Goal: Navigation & Orientation: Find specific page/section

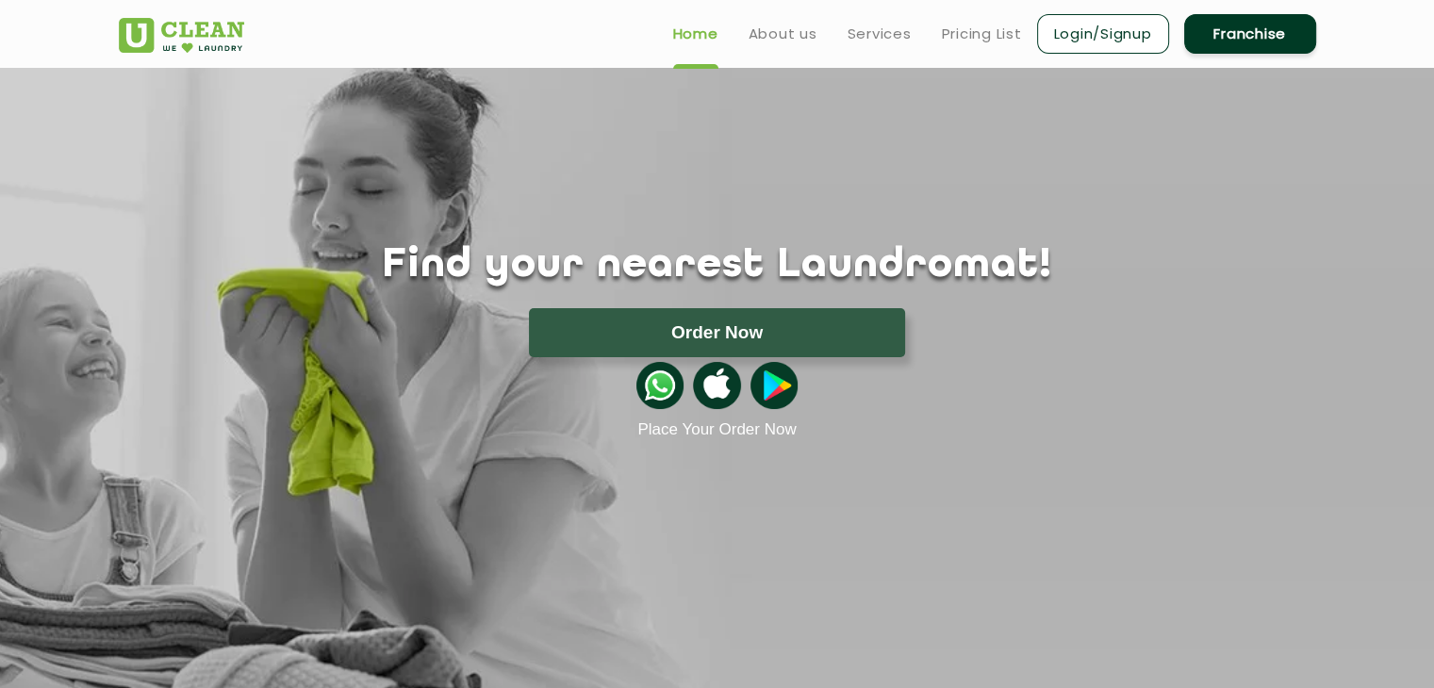
click at [779, 265] on h1 "Find your nearest Laundromat!" at bounding box center [717, 265] width 1225 height 47
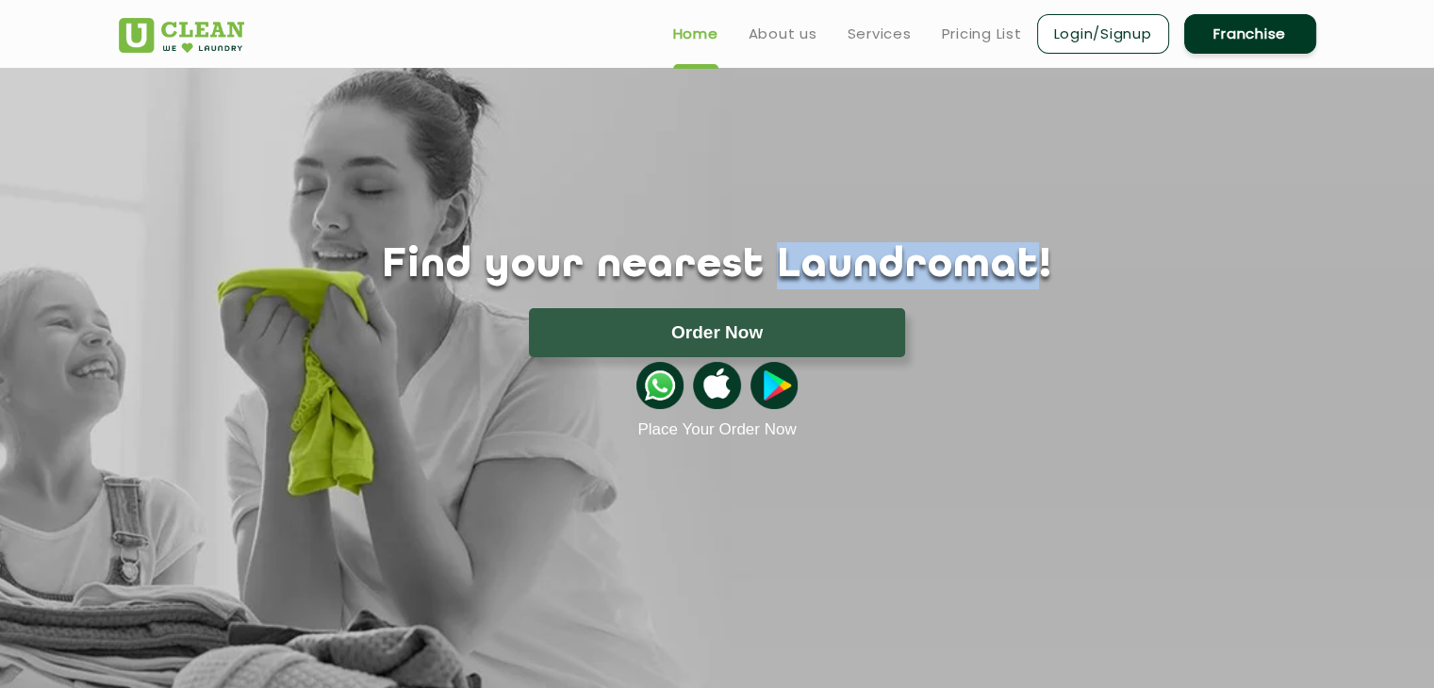
click at [779, 265] on h1 "Find your nearest Laundromat!" at bounding box center [717, 265] width 1225 height 47
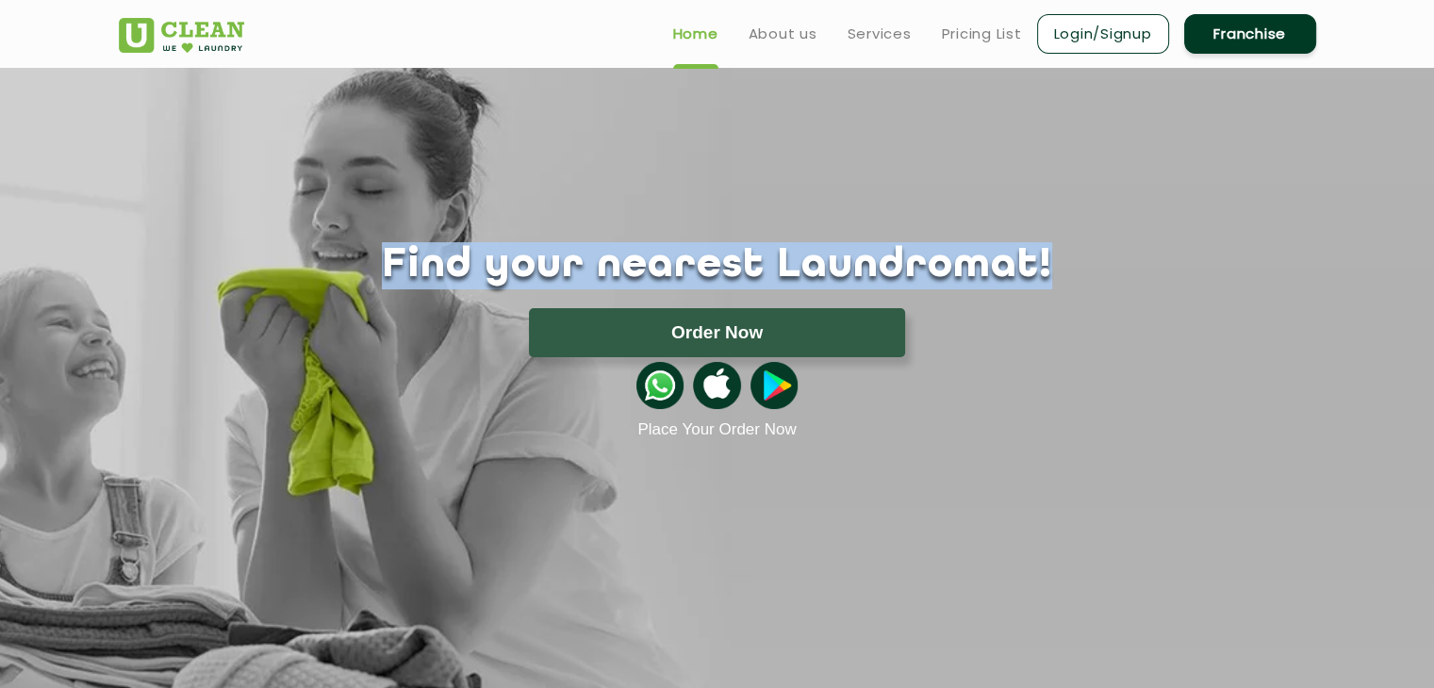
click at [779, 265] on h1 "Find your nearest Laundromat!" at bounding box center [717, 265] width 1225 height 47
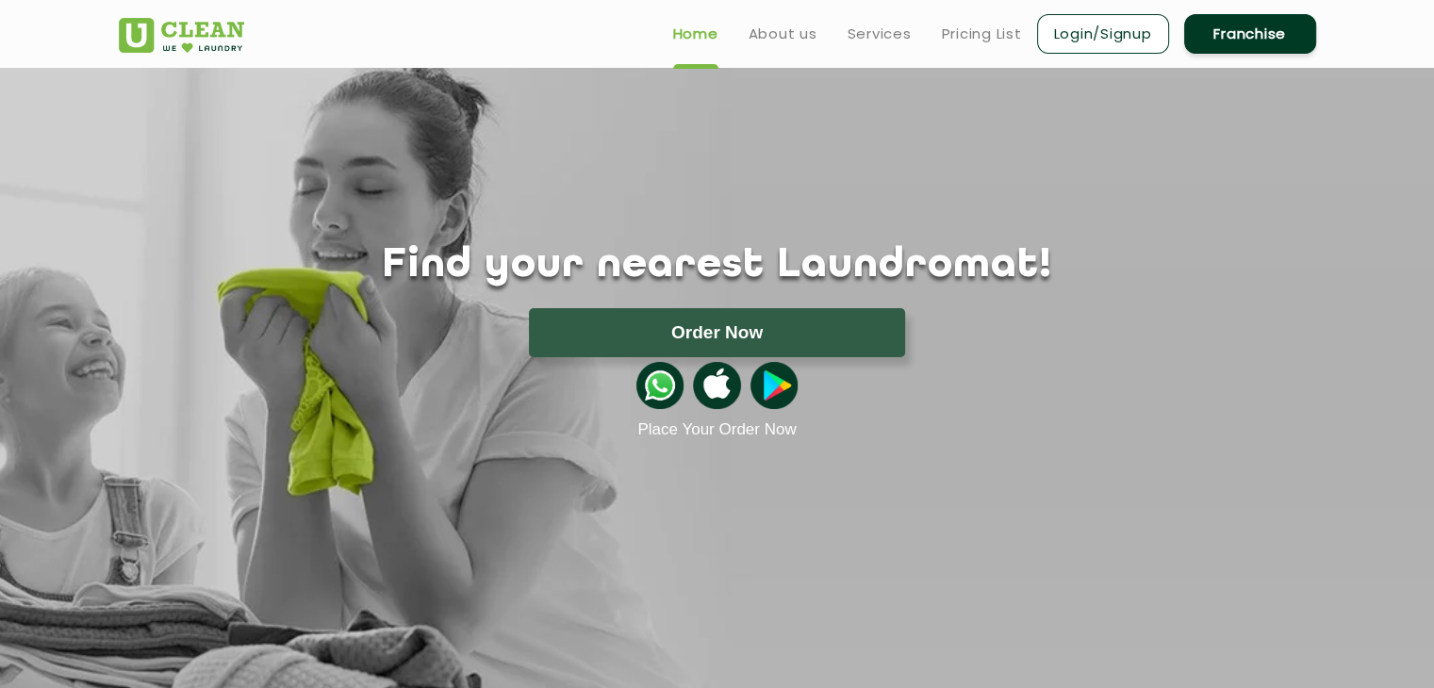
click at [951, 404] on div at bounding box center [717, 385] width 1225 height 57
click at [758, 378] on img at bounding box center [773, 385] width 47 height 47
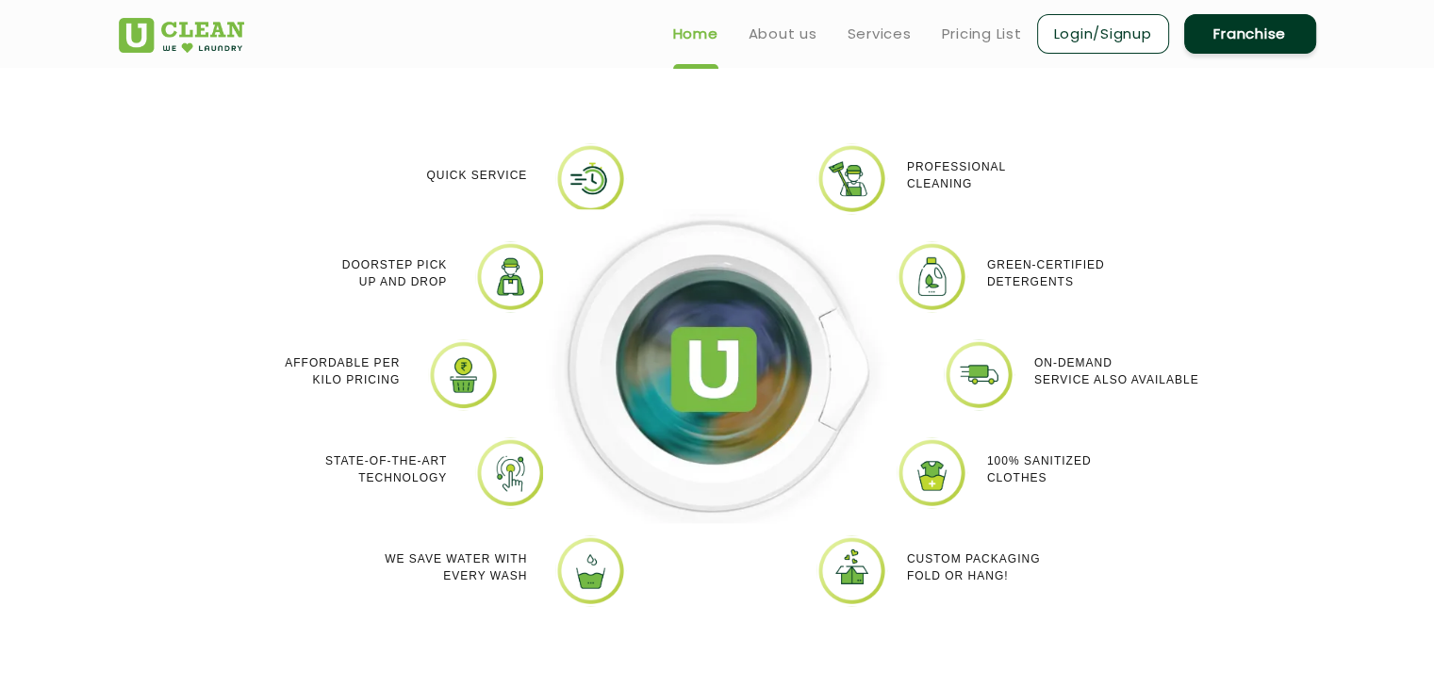
scroll to position [652, 0]
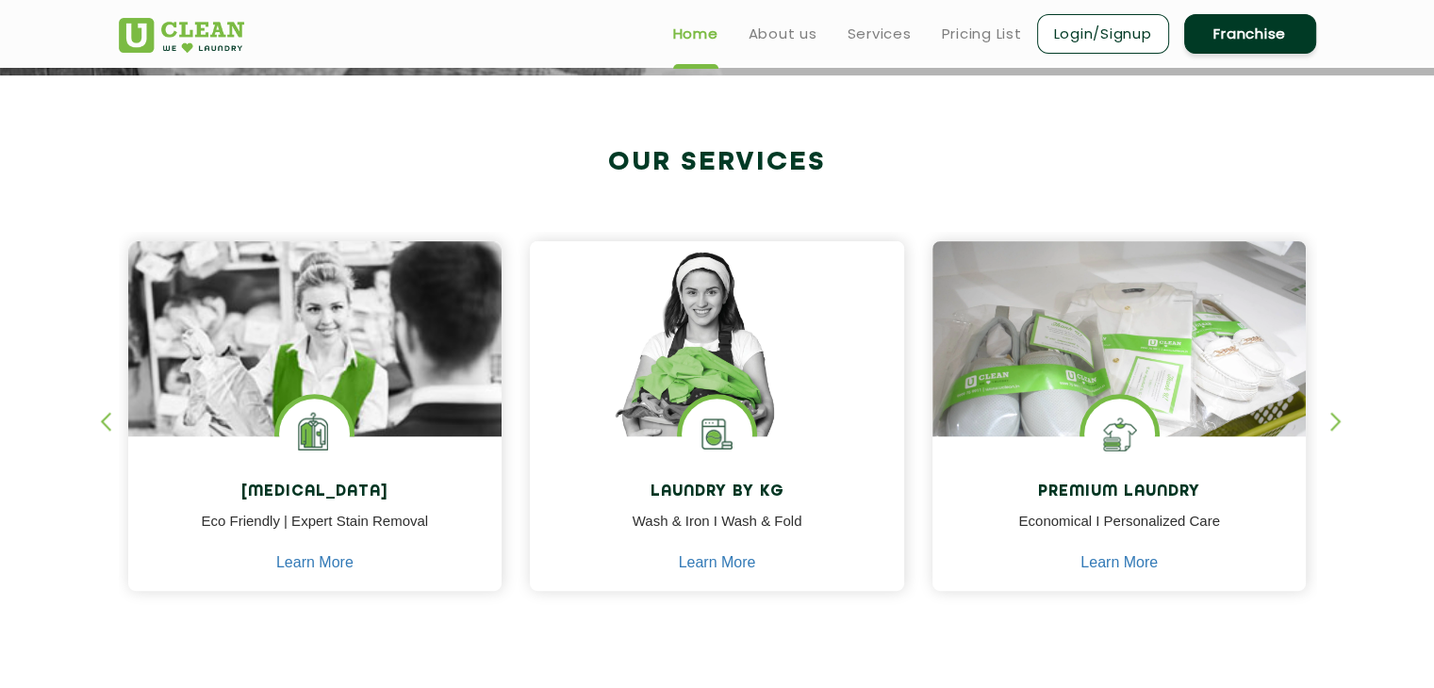
click at [1329, 414] on section "Our Services [MEDICAL_DATA] Eco Friendly | Expert Stain Removal Learn More [MED…" at bounding box center [717, 389] width 1434 height 629
click at [1330, 425] on div "button" at bounding box center [1344, 438] width 28 height 52
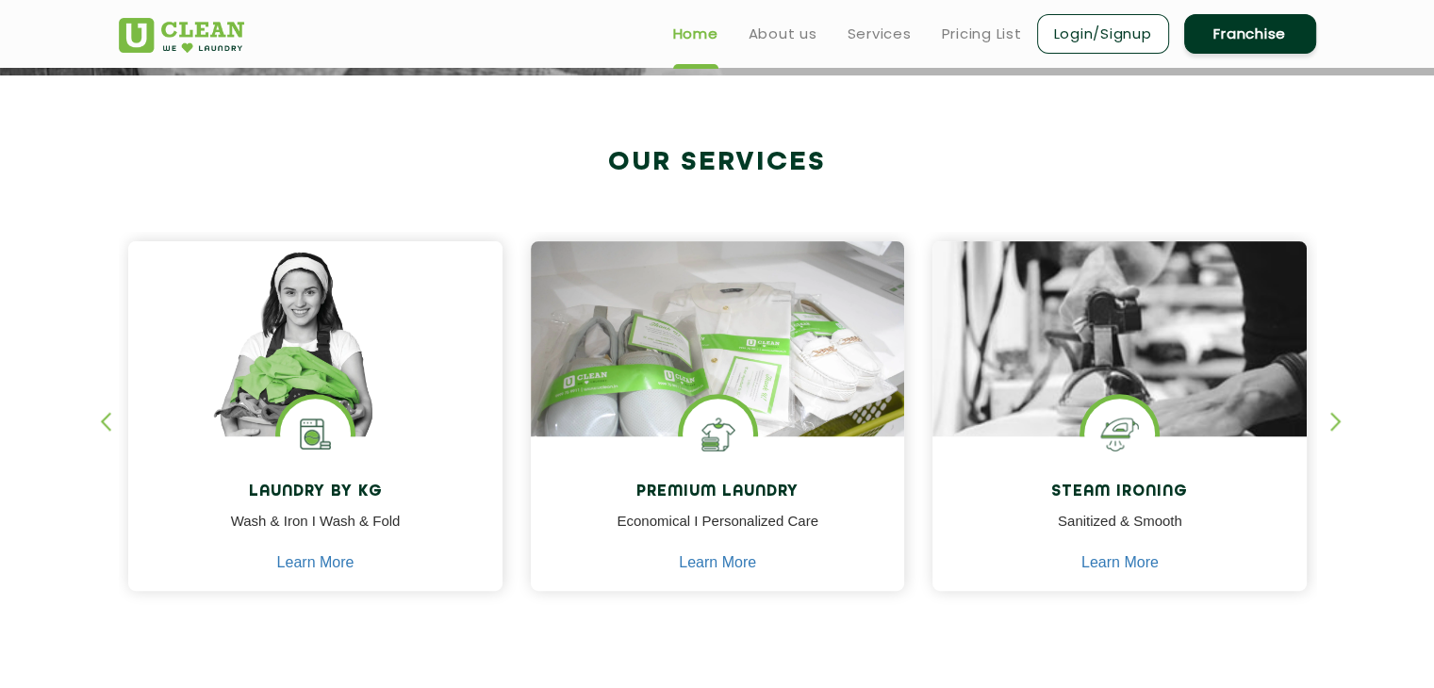
click at [1330, 424] on div "button" at bounding box center [1344, 438] width 28 height 52
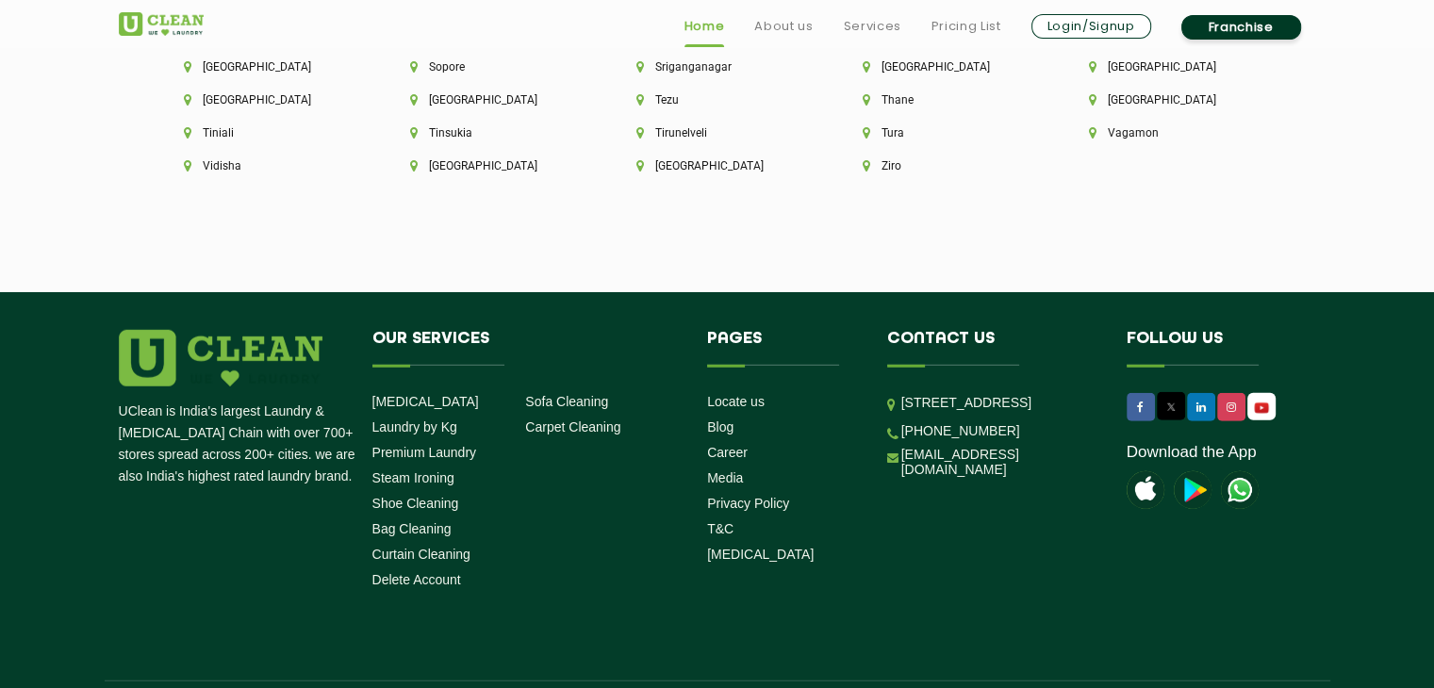
scroll to position [5383, 0]
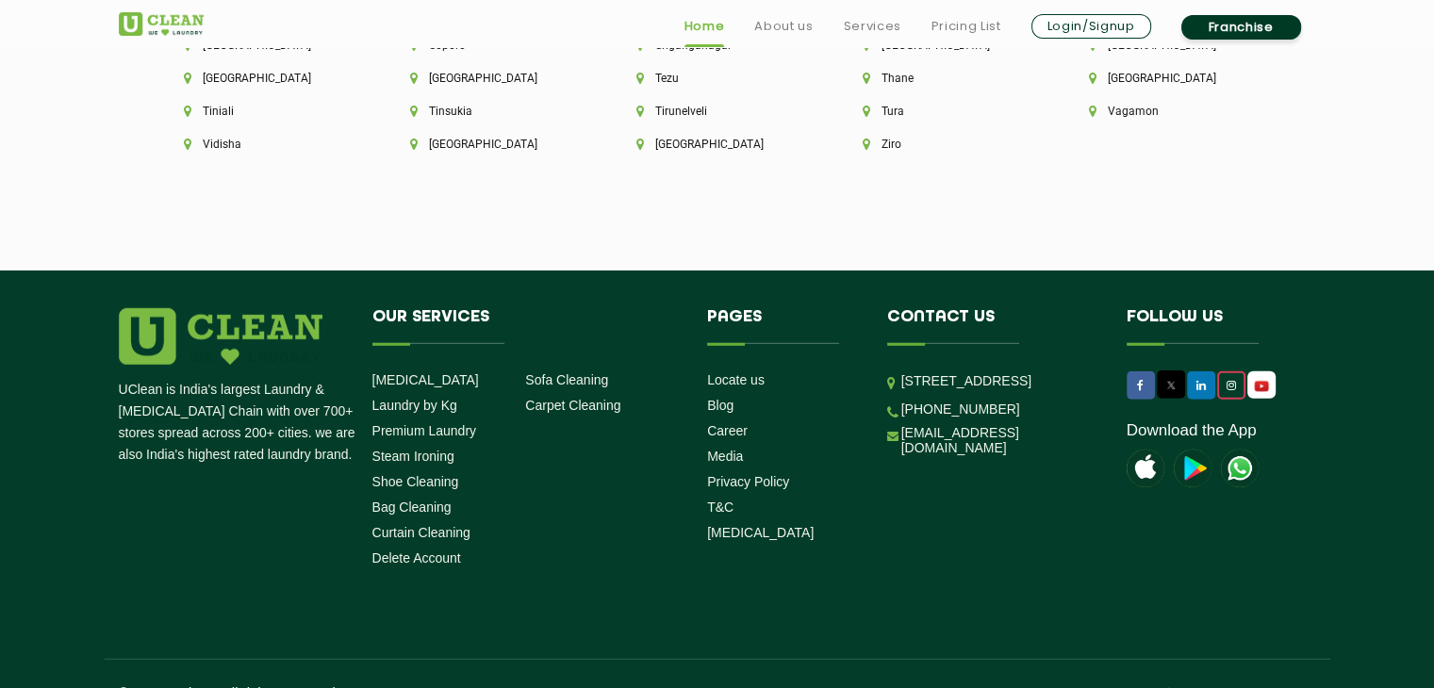
click at [1235, 380] on icon at bounding box center [1230, 385] width 9 height 11
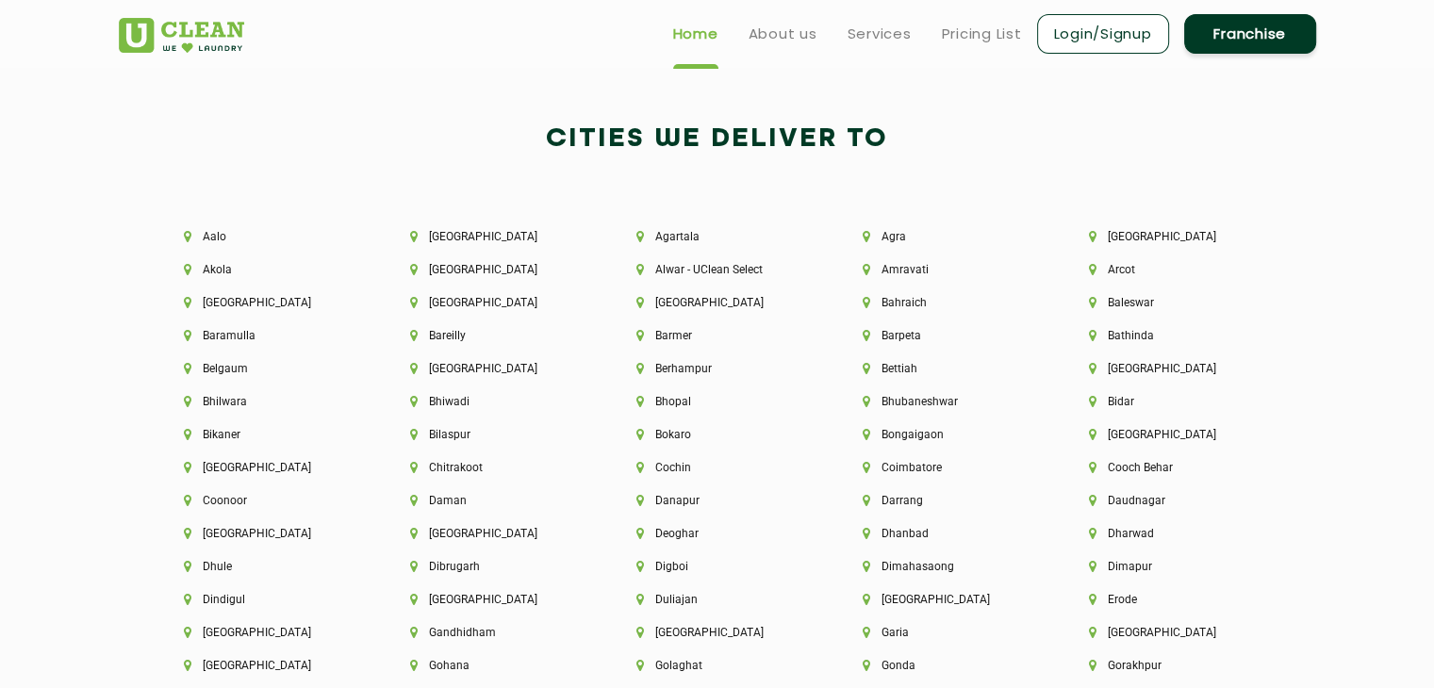
scroll to position [3732, 0]
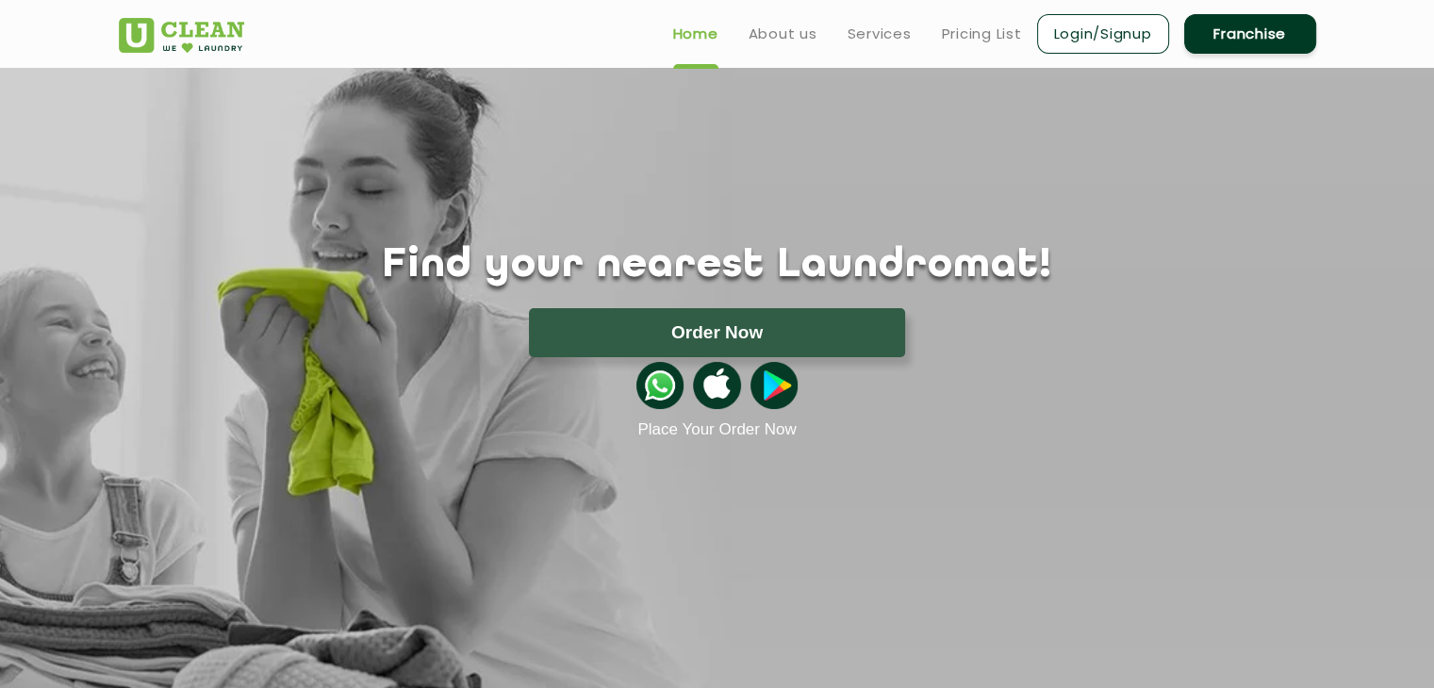
click at [796, 169] on div "Find your nearest Laundromat! Please select the location Order Now Place Your O…" at bounding box center [717, 253] width 1225 height 371
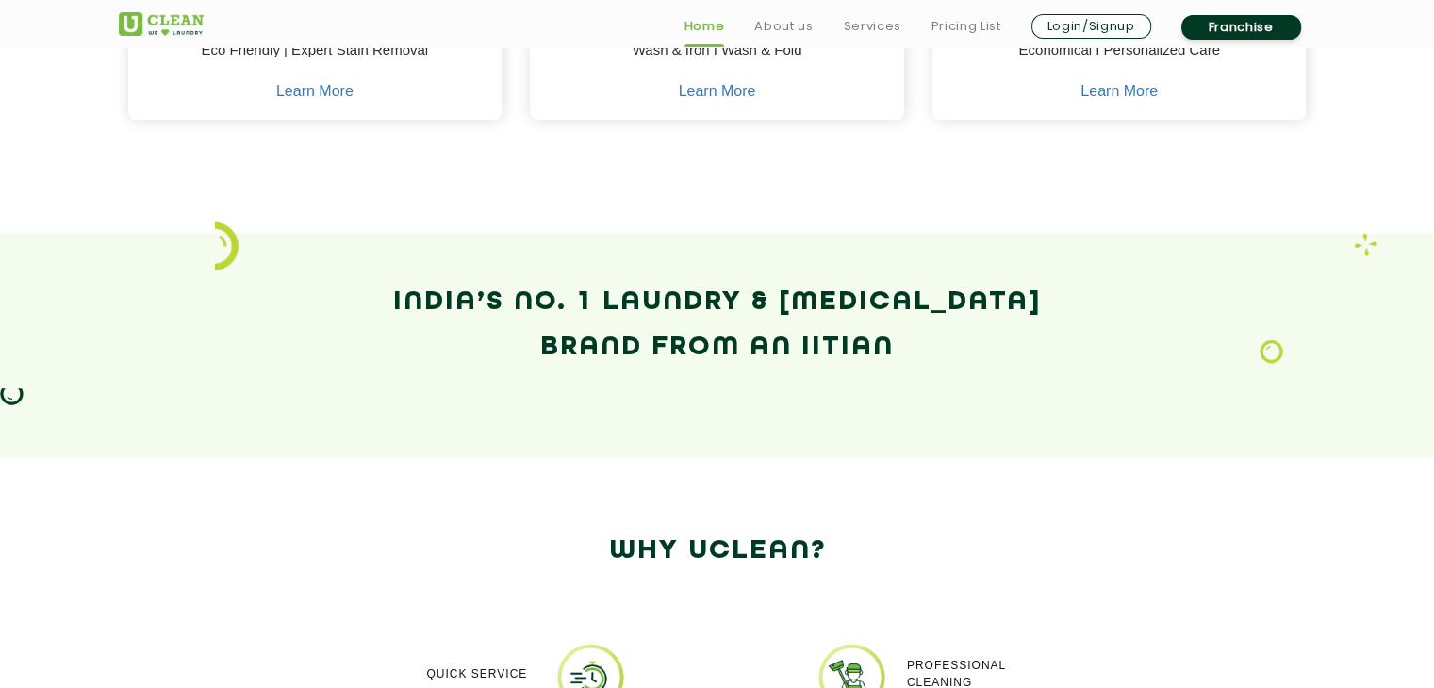
scroll to position [1149, 0]
